Goal: Information Seeking & Learning: Learn about a topic

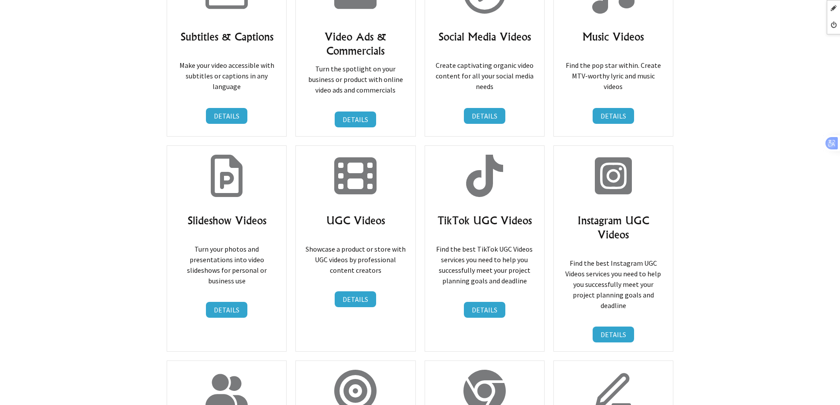
scroll to position [8433, 0]
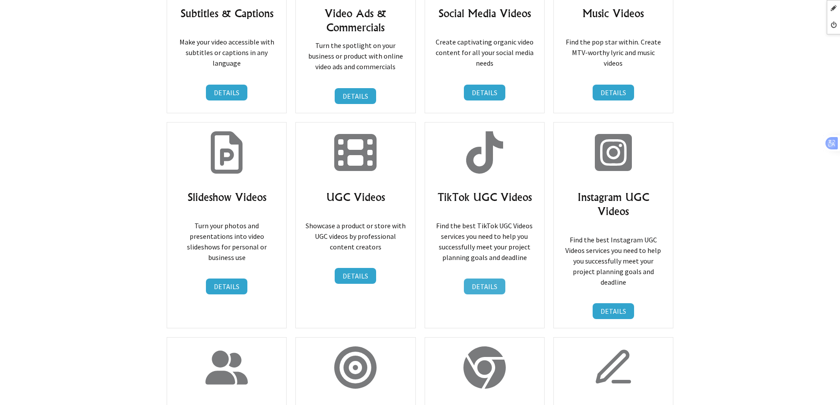
click at [491, 279] on link "DETAILS" at bounding box center [484, 287] width 41 height 16
drag, startPoint x: 576, startPoint y: 89, endPoint x: 646, endPoint y: 102, distance: 71.2
click at [646, 190] on h3 "Instagram UGC Videos" at bounding box center [612, 204] width 101 height 28
copy h3 "Instagram UGC Videos"
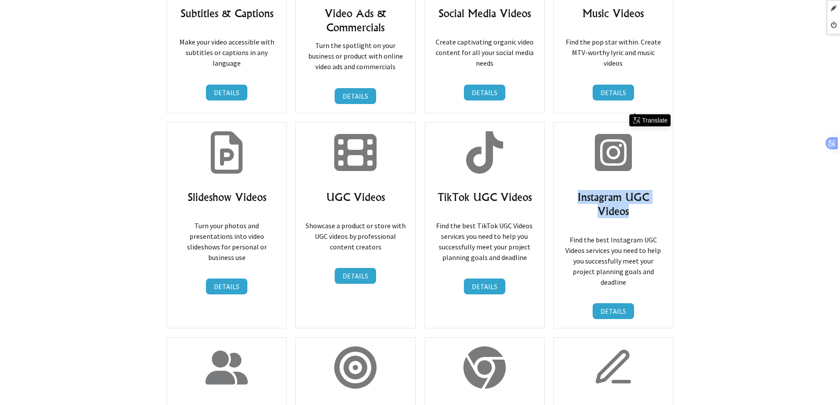
copy h3 "Instagram UGC Videos"
click at [618, 303] on link "DETAILS" at bounding box center [612, 311] width 41 height 16
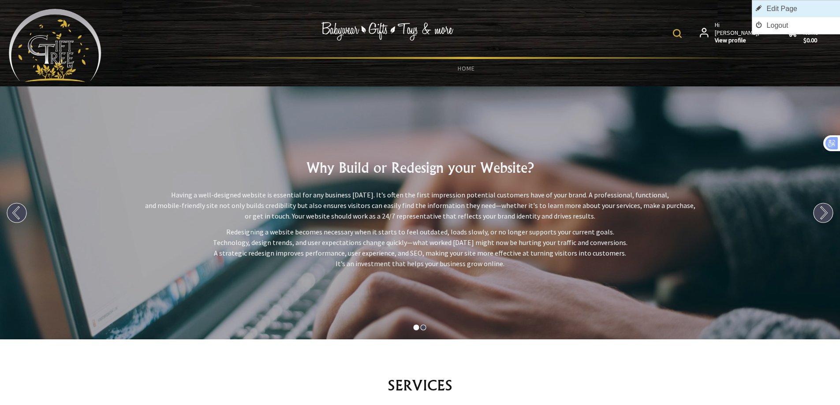
click at [806, 7] on link "Edit Page" at bounding box center [796, 8] width 88 height 17
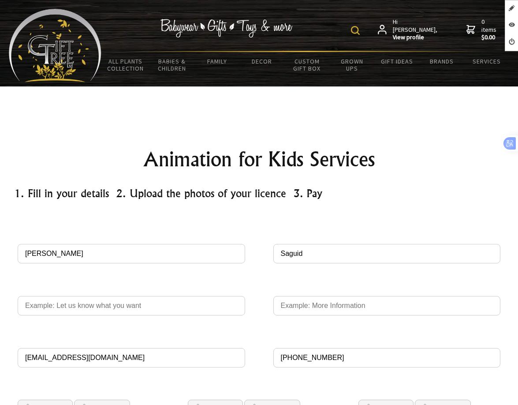
scroll to position [132, 0]
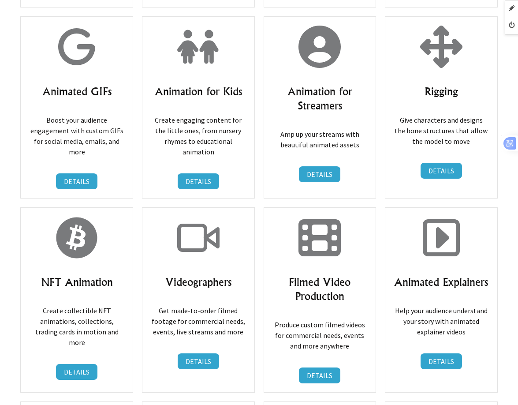
scroll to position [9250, 0]
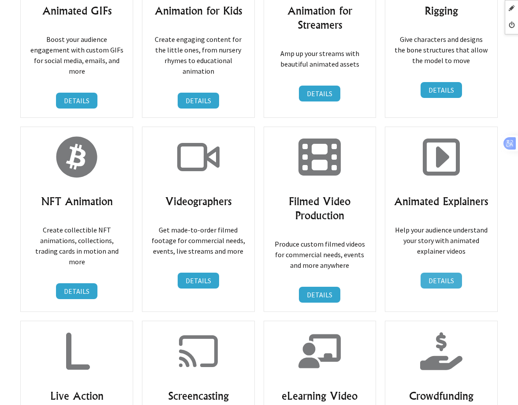
click at [439, 272] on link "DETAILS" at bounding box center [441, 280] width 41 height 16
